Goal: Transaction & Acquisition: Purchase product/service

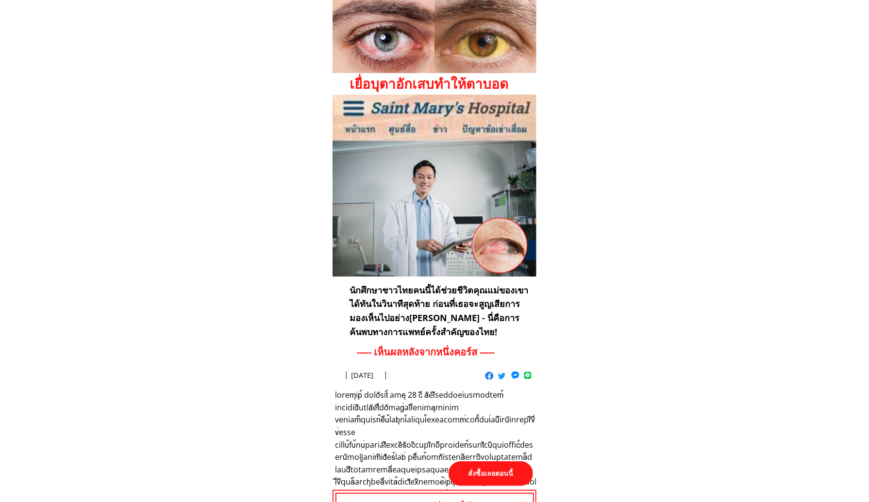
click at [489, 472] on p "สั่งซื้อเลยตอนนี้" at bounding box center [490, 473] width 84 height 25
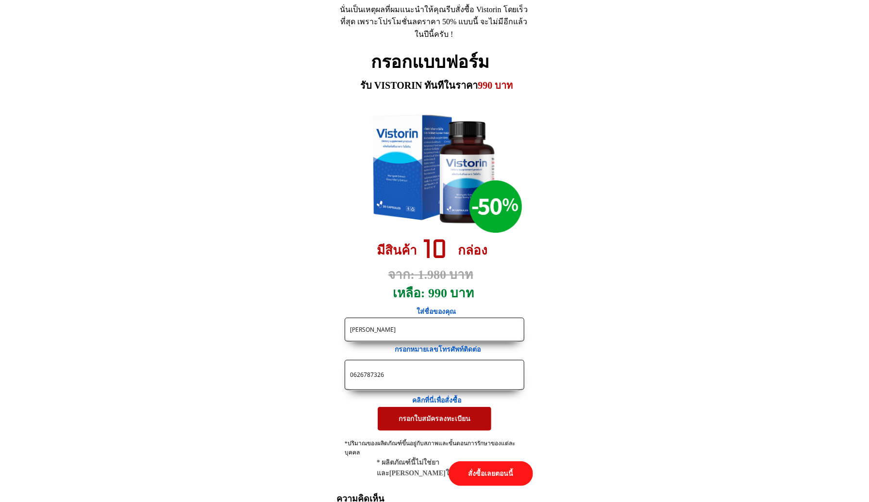
drag, startPoint x: 405, startPoint y: 373, endPoint x: 272, endPoint y: 368, distance: 133.5
paste input "https://[DOMAIN_NAME]/X38F4j?fbclid={fbclid}&utm_campaign={{[DOMAIN_NAME]}}&utm…"
click at [409, 378] on input "https://[DOMAIN_NAME]/X38F4j?fbclid={fbclid}&utm_campaign={{[DOMAIN_NAME]}}&utm…" at bounding box center [434, 375] width 174 height 29
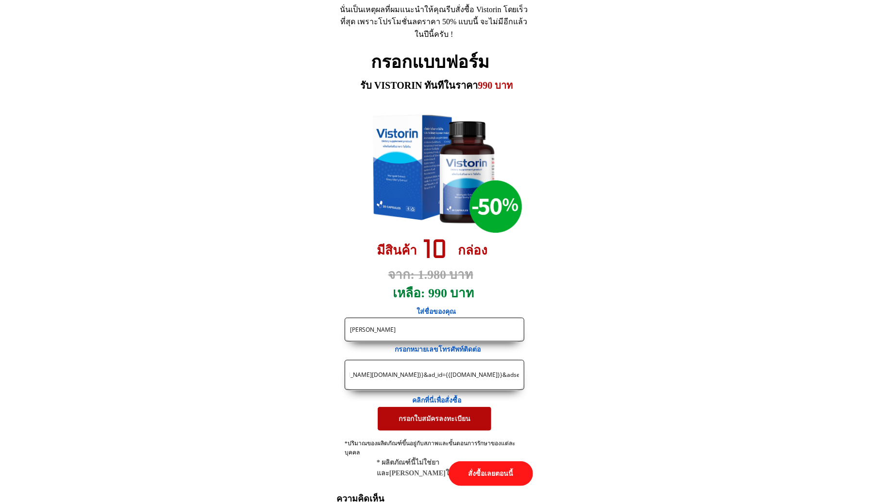
click at [409, 378] on input "https://[DOMAIN_NAME]/X38F4j?fbclid={fbclid}&utm_campaign={{[DOMAIN_NAME]}}&utm…" at bounding box center [434, 375] width 174 height 29
type input "https://[DOMAIN_NAME]/X38F4j?fbclid={fbclid}&utm_campaign={{[DOMAIN_NAME]}}&utm…"
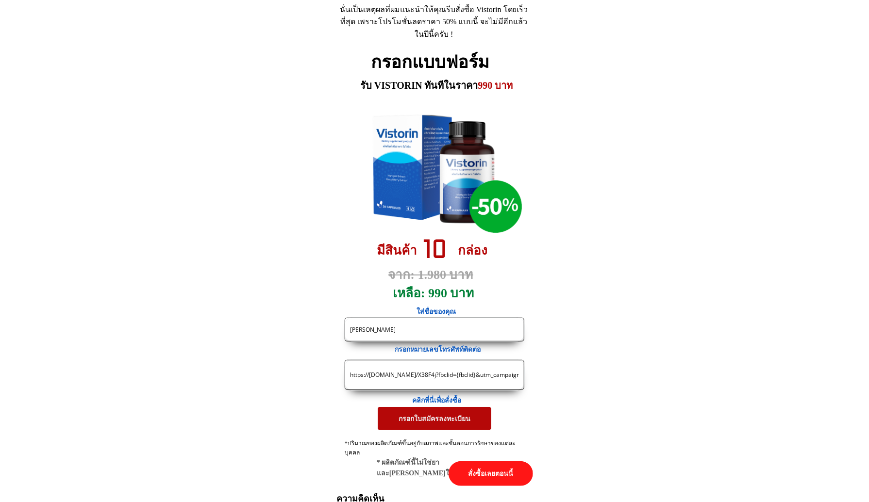
click at [366, 365] on input "https://[DOMAIN_NAME]/X38F4j?fbclid={fbclid}&utm_campaign={{[DOMAIN_NAME]}}&utm…" at bounding box center [434, 375] width 174 height 29
paste input "0894198122"
type input "0894198122"
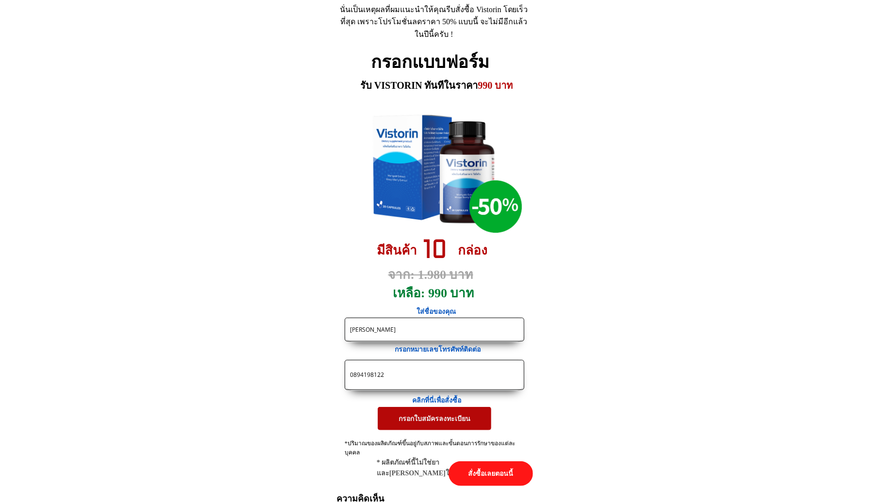
drag, startPoint x: 403, startPoint y: 322, endPoint x: 306, endPoint y: 321, distance: 97.5
click at [352, 323] on input "[PERSON_NAME]" at bounding box center [434, 329] width 174 height 23
paste input "ุบผา [PERSON_NAME]"
drag, startPoint x: 396, startPoint y: 331, endPoint x: 286, endPoint y: 330, distance: 110.2
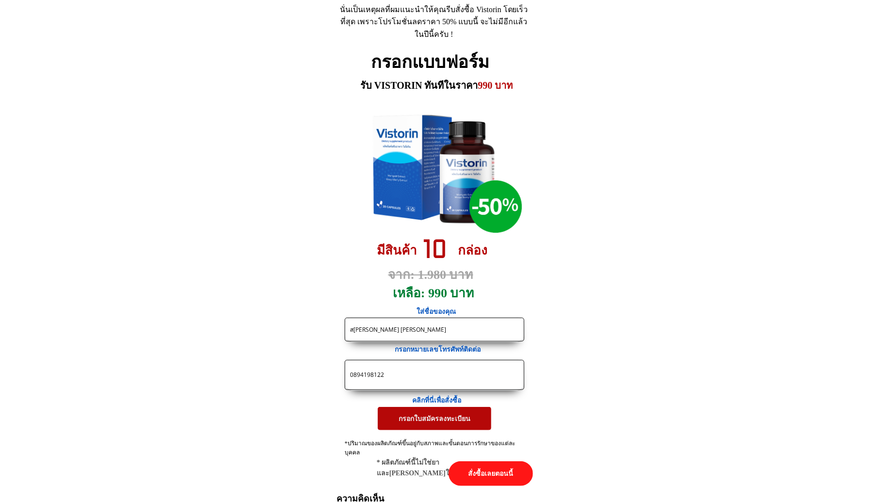
paste input "text"
paste input "[PERSON_NAME]จะ 70 แล้วค่ะ[PERSON_NAME]ไม่มีอาการแพ้นะคะ"
type input "[PERSON_NAME] [PERSON_NAME]จะ 70 แล้วค่ะ[PERSON_NAME]ไม่มีอาการแพ้นะคะ"
click at [414, 423] on p "กรอกใบสมัครลงทะเบียน" at bounding box center [435, 418] width 114 height 23
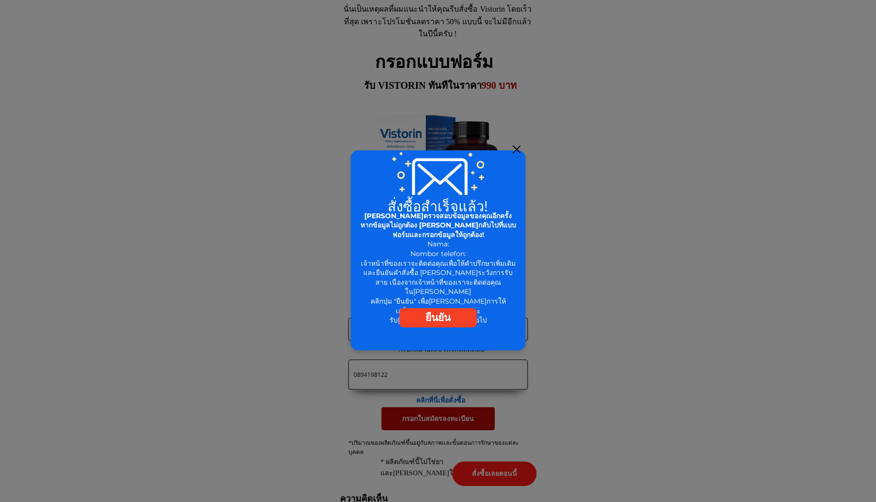
click at [515, 149] on div at bounding box center [517, 150] width 8 height 8
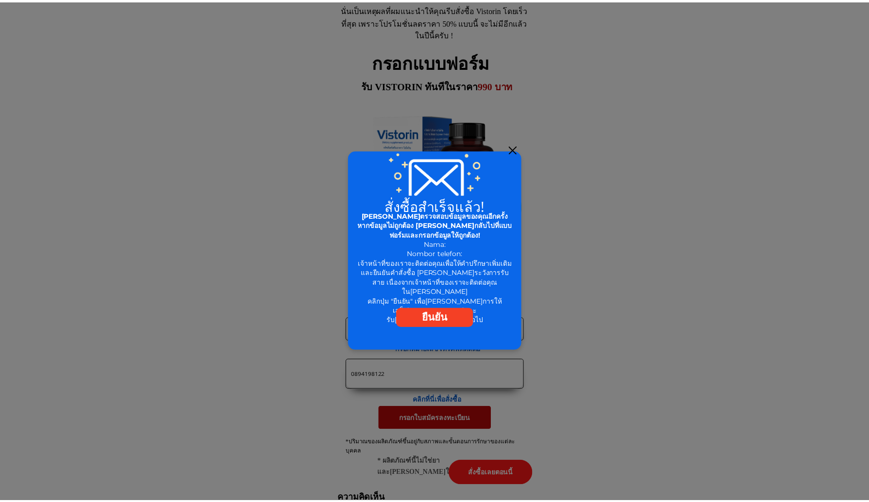
scroll to position [4478, 0]
